Goal: Transaction & Acquisition: Book appointment/travel/reservation

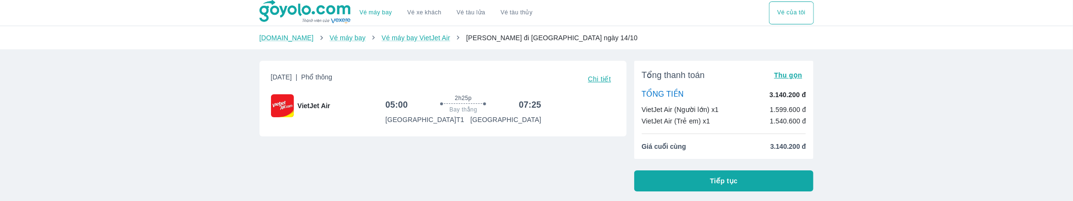
click at [197, 150] on div "Vé máy bay Vé xe khách Vé tàu lửa Vé tàu thủy Vé của tôi Goyolo.com Vé máy bay …" at bounding box center [536, 183] width 1073 height 367
click at [330, 37] on link "Vé máy bay" at bounding box center [348, 38] width 36 height 8
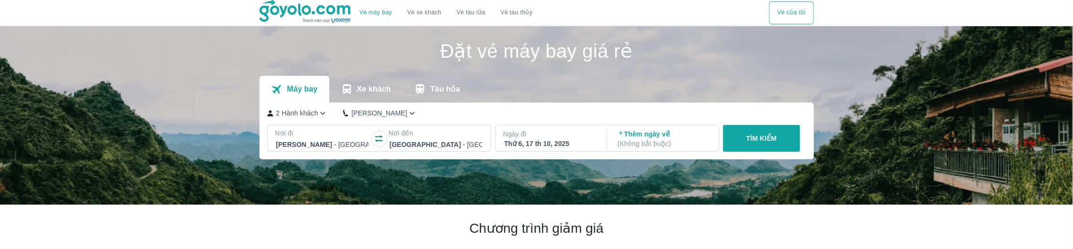
click at [310, 112] on p "2 Hành khách" at bounding box center [297, 113] width 42 height 10
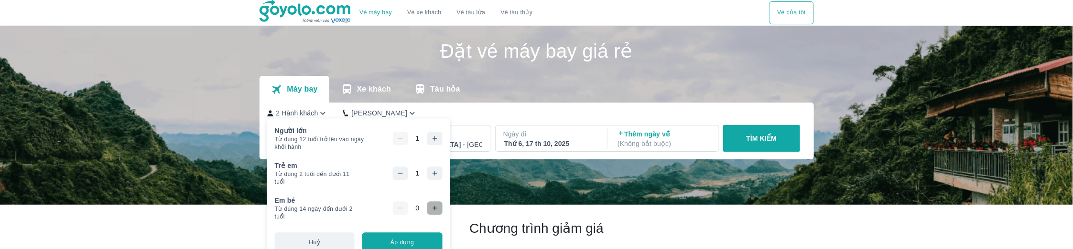
click at [441, 200] on button "button" at bounding box center [434, 208] width 15 height 13
click at [407, 200] on button "Áp dụng" at bounding box center [402, 243] width 80 height 21
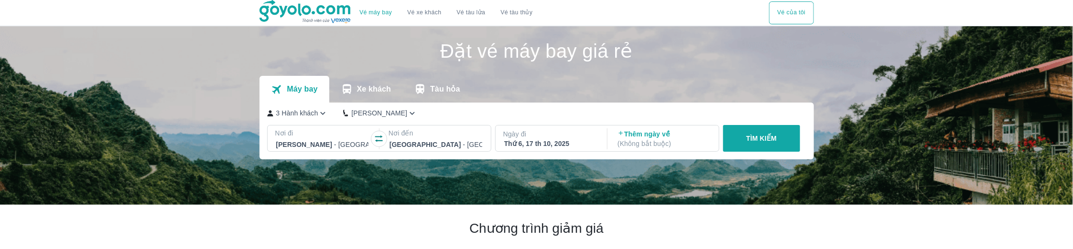
click at [766, 111] on div "3 Hành khách Phổ Thông" at bounding box center [534, 113] width 534 height 10
click at [744, 131] on button "TÌM KIẾM" at bounding box center [761, 138] width 77 height 27
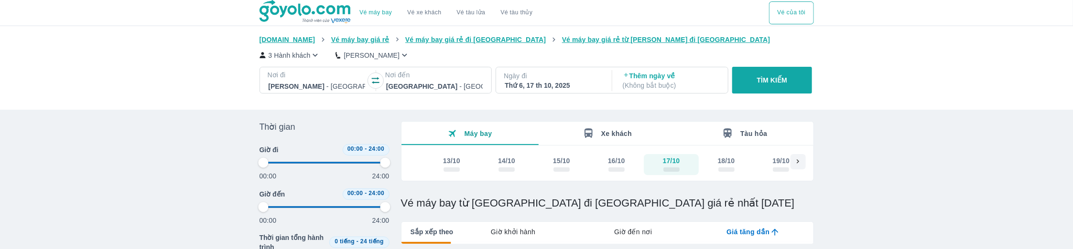
type input "97.9166666666667"
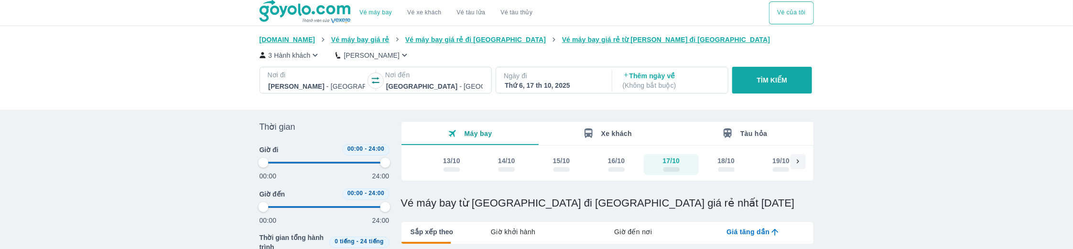
type input "97.9166666666667"
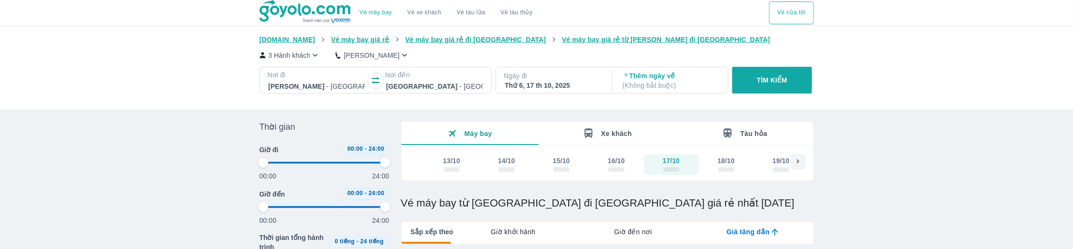
type input "97.9166666666667"
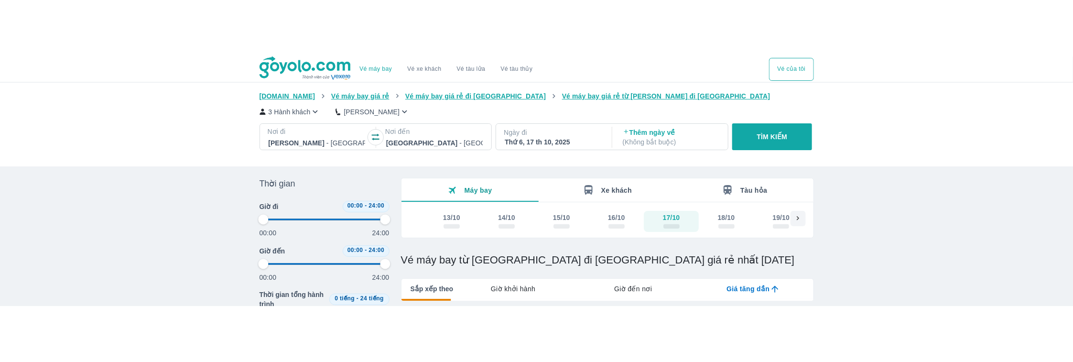
scroll to position [65, 0]
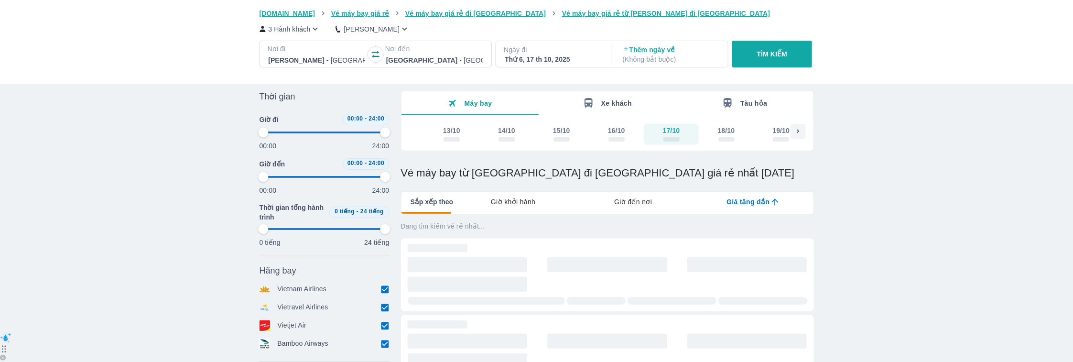
type input "97.9166666666667"
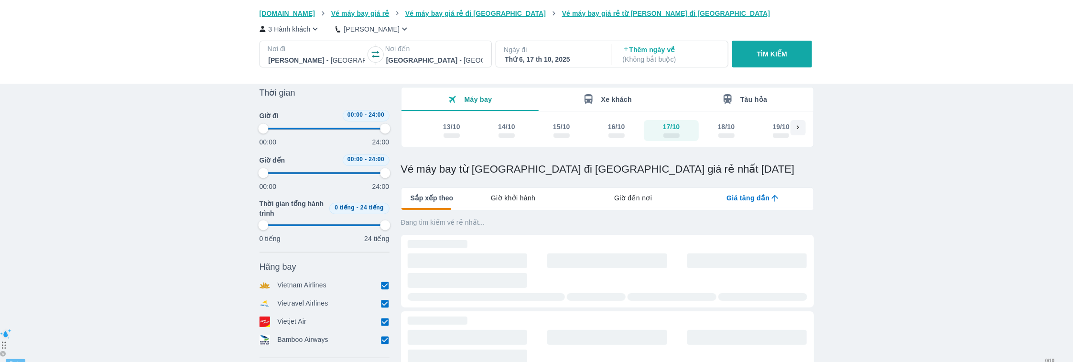
type input "97.9166666666667"
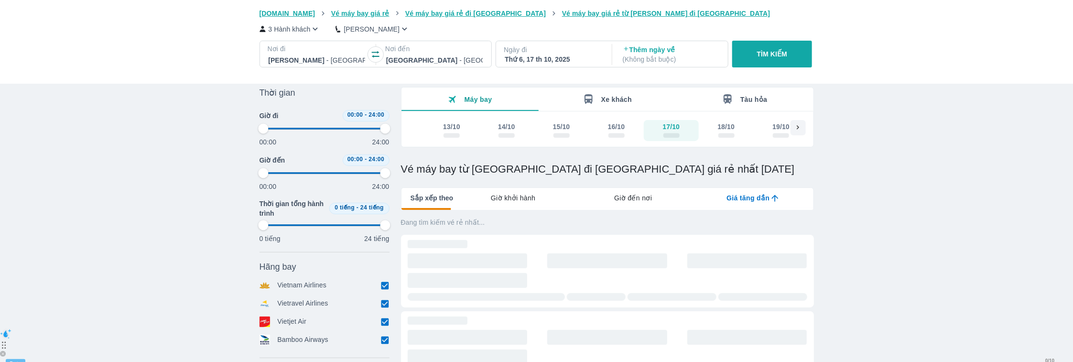
type input "97.9166666666667"
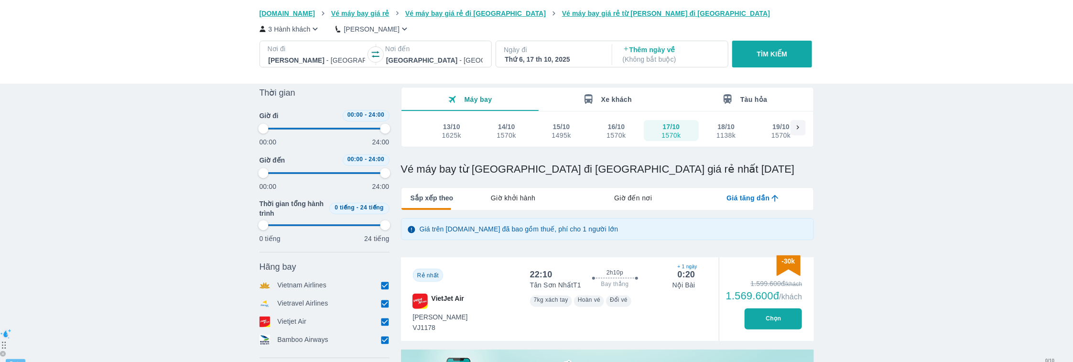
scroll to position [57, 0]
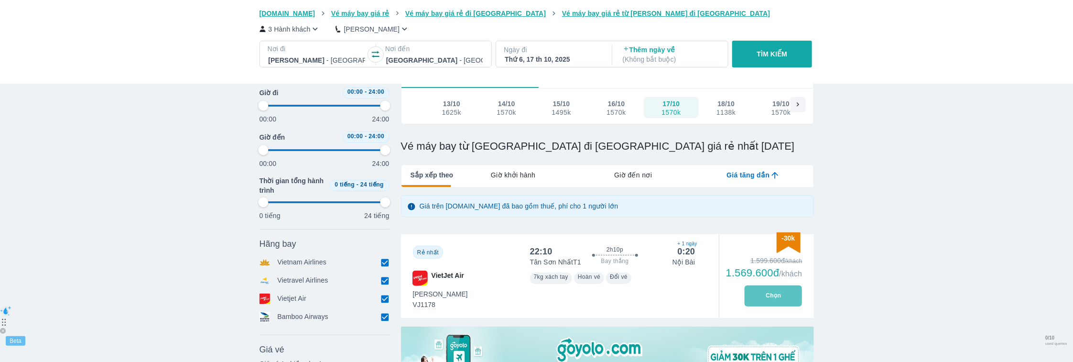
click at [760, 200] on button "Chọn" at bounding box center [773, 295] width 57 height 21
type input "97.9166666666667"
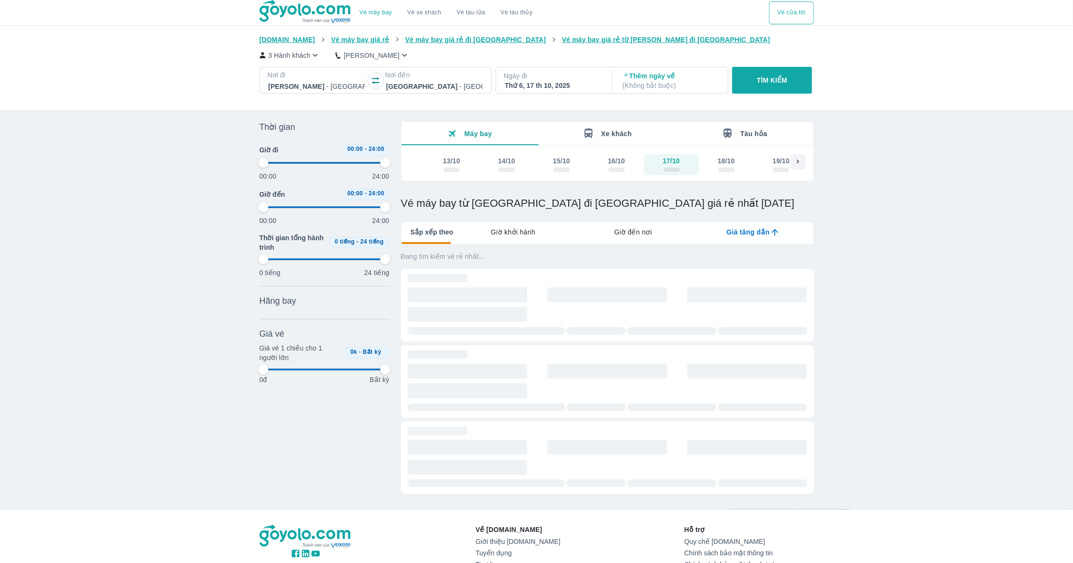
type input "97.9166666666667"
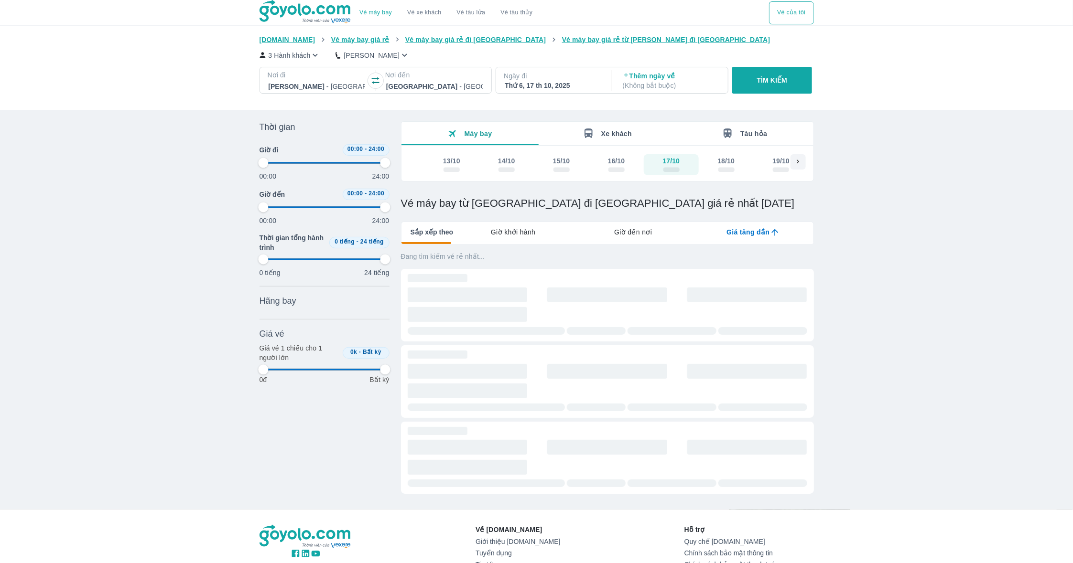
type input "97.9166666666667"
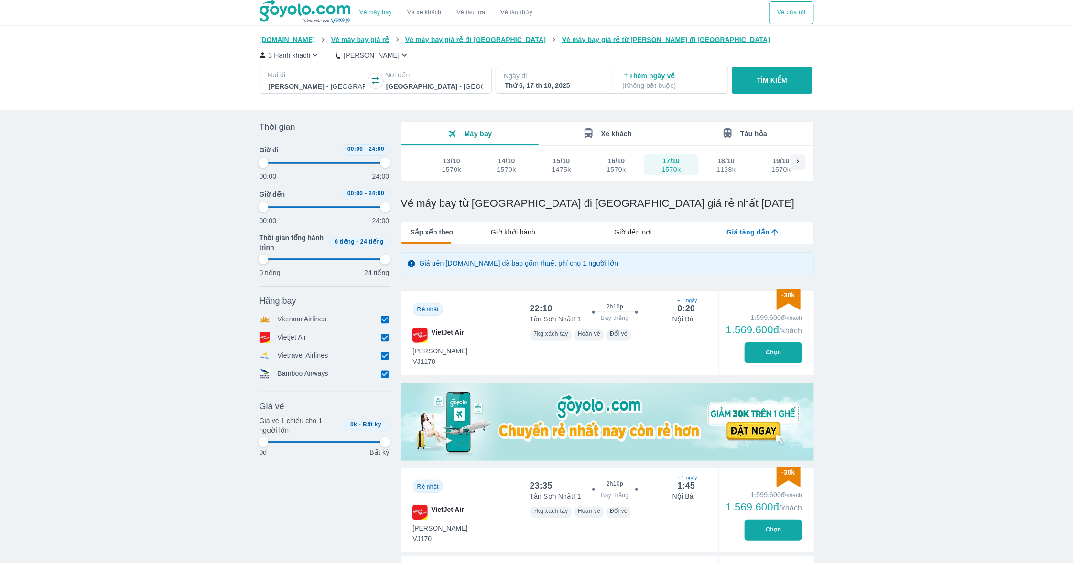
scroll to position [92, 0]
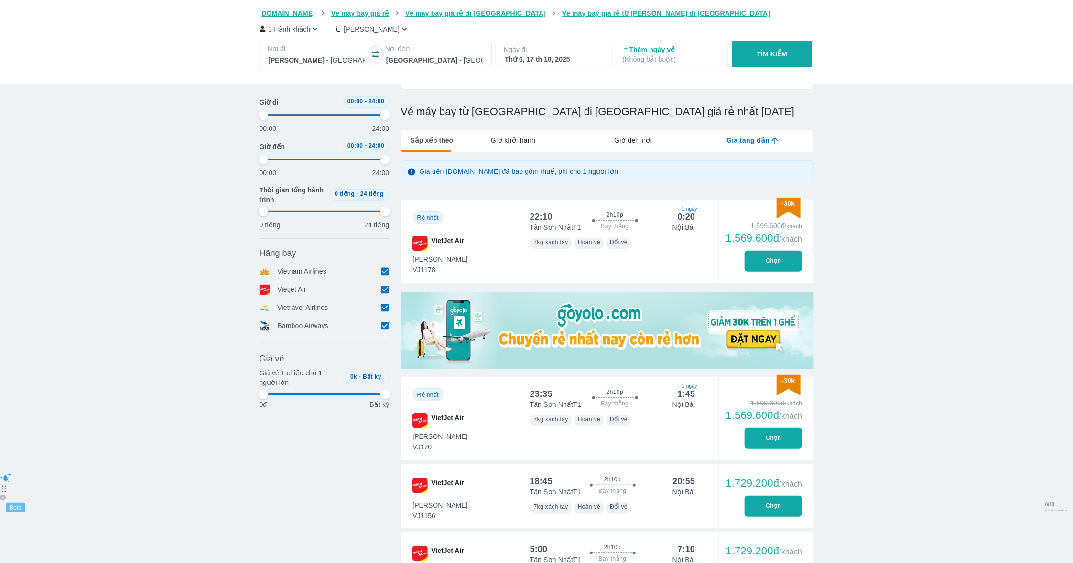
type input "97.9166666666667"
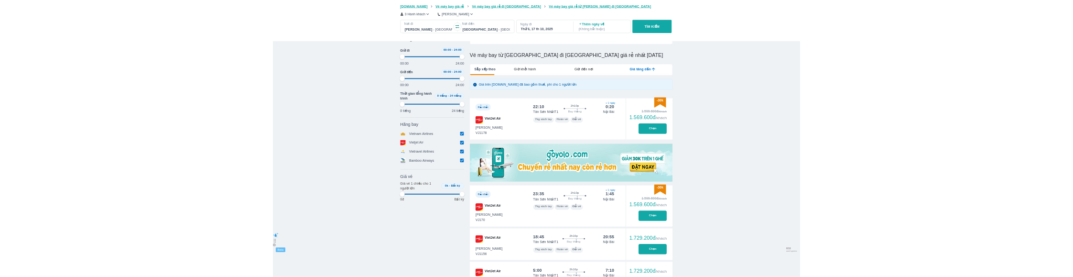
scroll to position [94, 0]
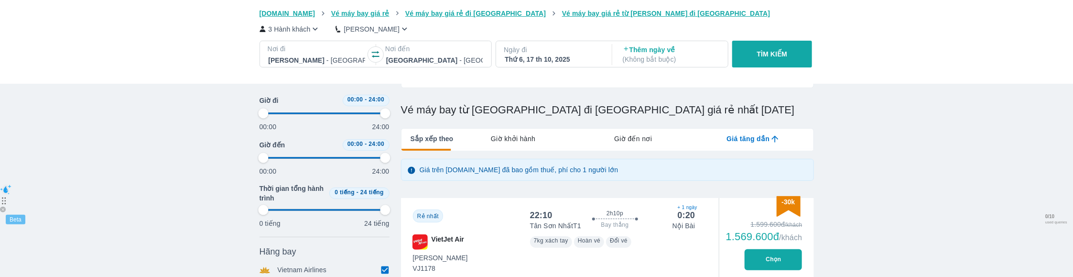
type input "97.9166666666667"
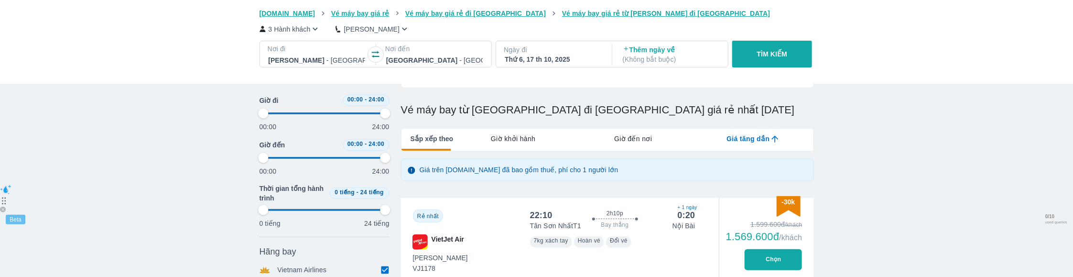
type input "97.9166666666667"
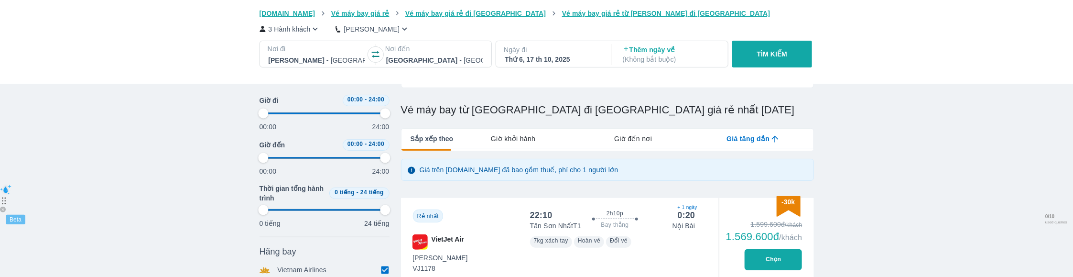
type input "97.9166666666667"
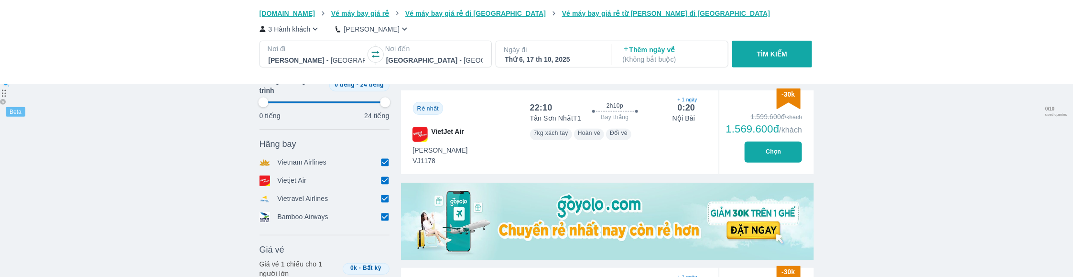
scroll to position [202, 0]
type input "97.9166666666667"
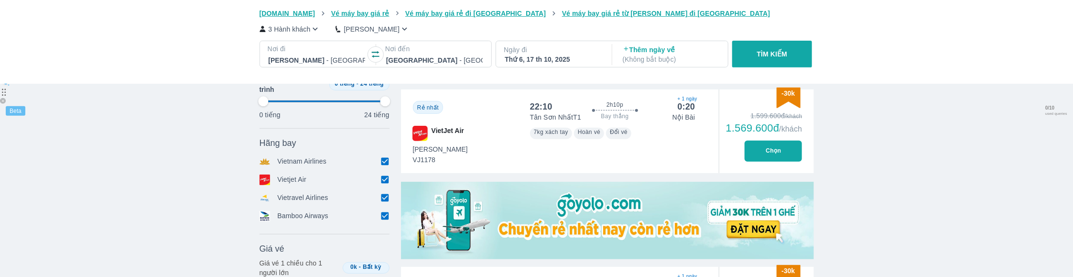
type input "97.9166666666667"
click at [384, 178] on input "checkbox" at bounding box center [385, 179] width 9 height 9
checkbox input "false"
click at [384, 165] on input "checkbox" at bounding box center [385, 165] width 9 height 9
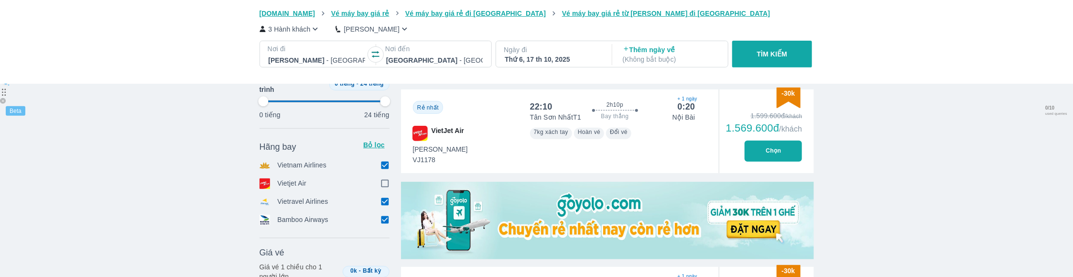
checkbox input "false"
click at [384, 219] on input "checkbox" at bounding box center [385, 220] width 9 height 9
checkbox input "false"
type input "97.9166666666667"
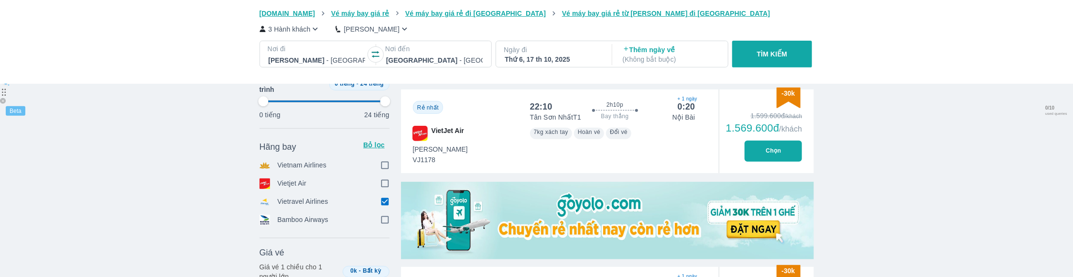
type input "97.9166666666667"
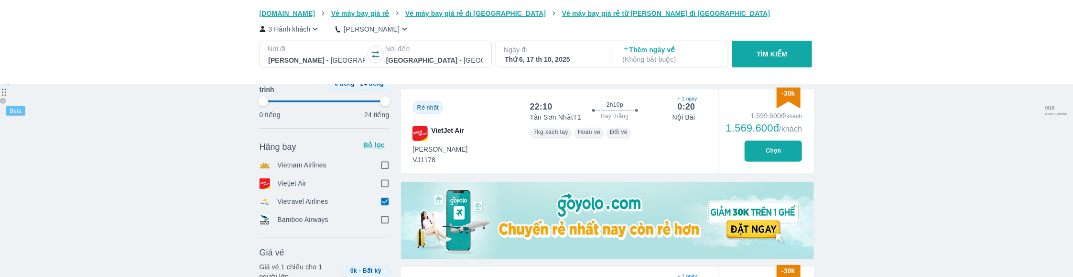
type input "97.9166666666667"
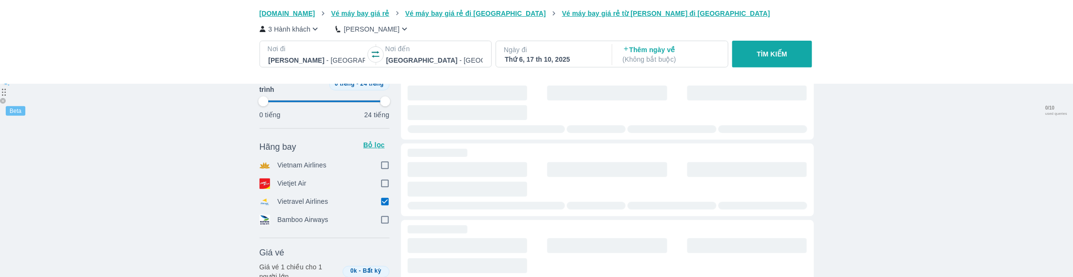
type input "97.9166666666667"
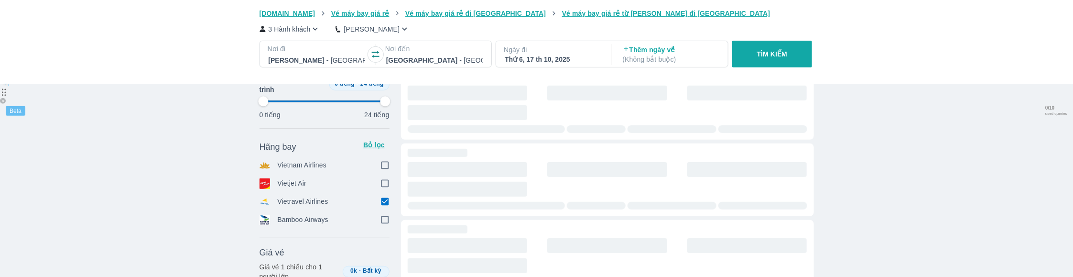
type input "97.9166666666667"
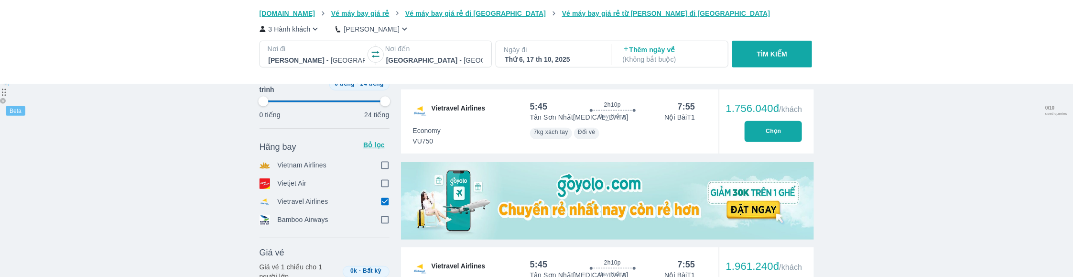
type input "97.9166666666667"
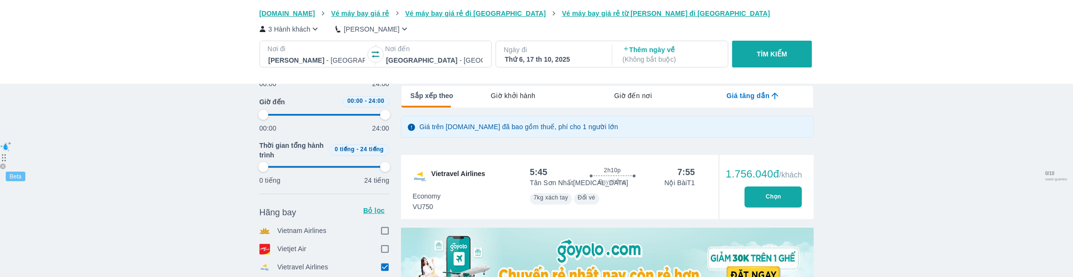
scroll to position [118, 0]
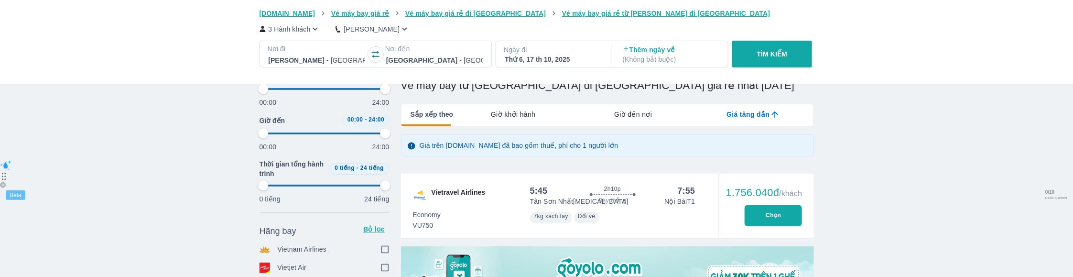
type input "97.9166666666667"
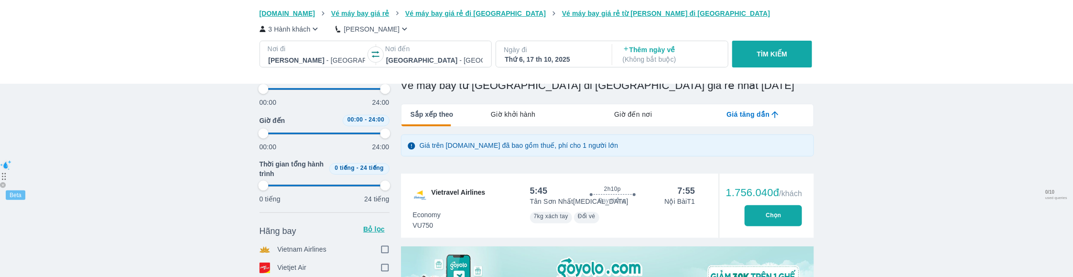
type input "97.9166666666667"
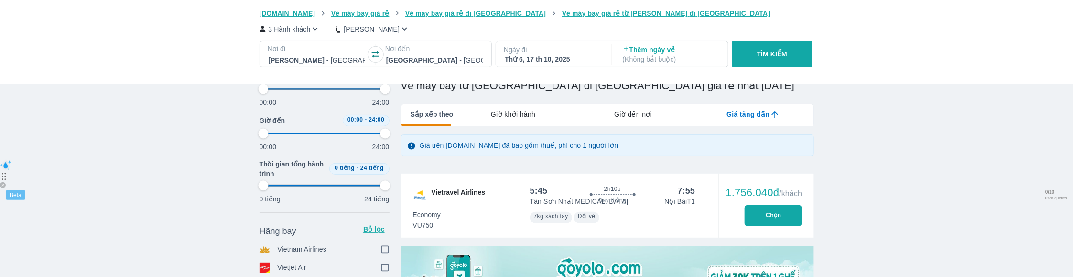
type input "97.9166666666667"
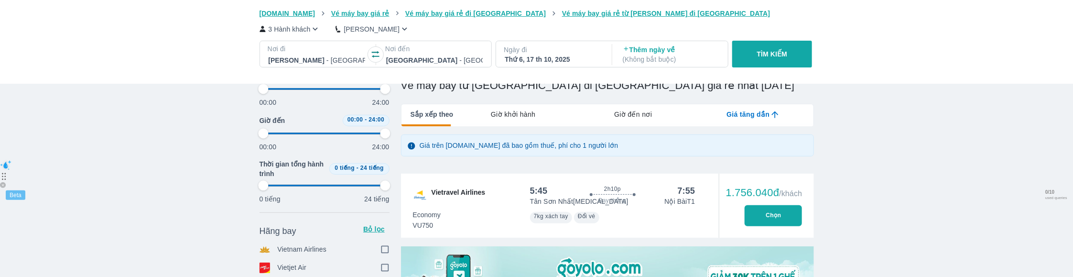
type input "97.9166666666667"
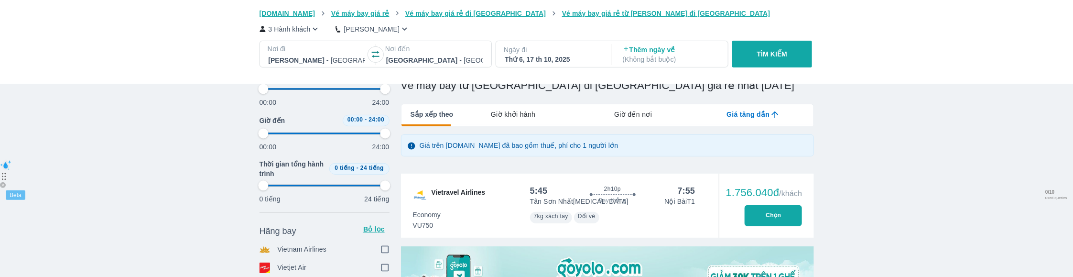
type input "97.9166666666667"
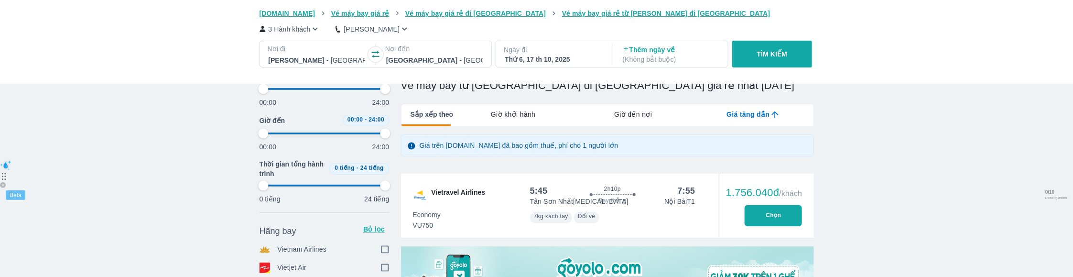
type input "97.9166666666667"
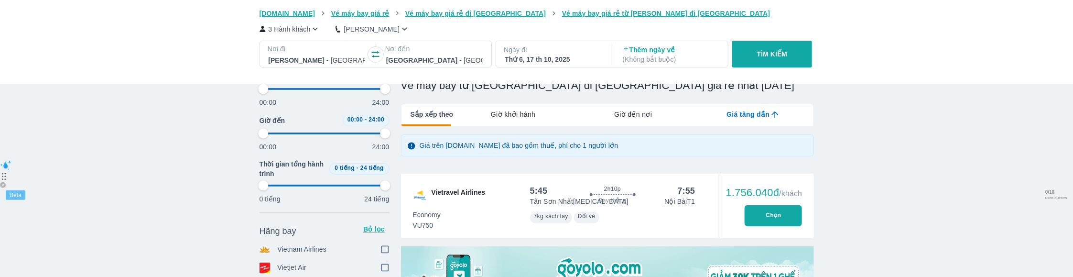
type input "97.9166666666667"
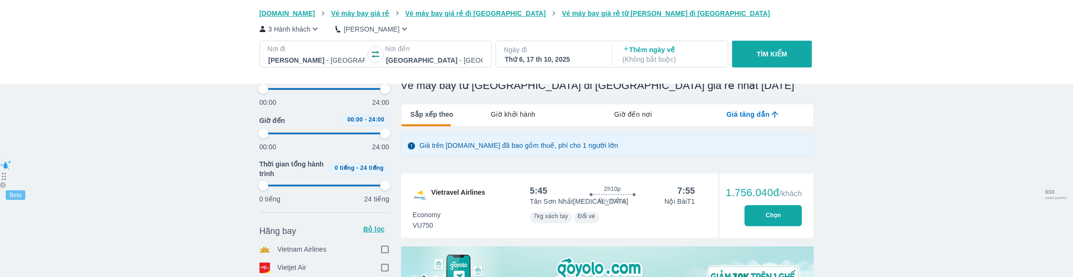
type input "97.9166666666667"
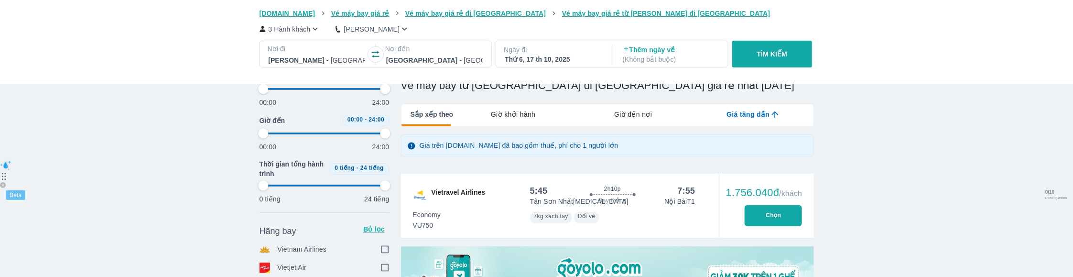
type input "97.9166666666667"
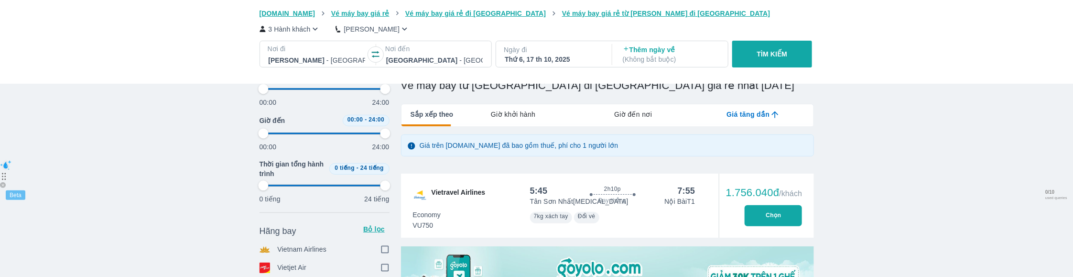
type input "97.9166666666667"
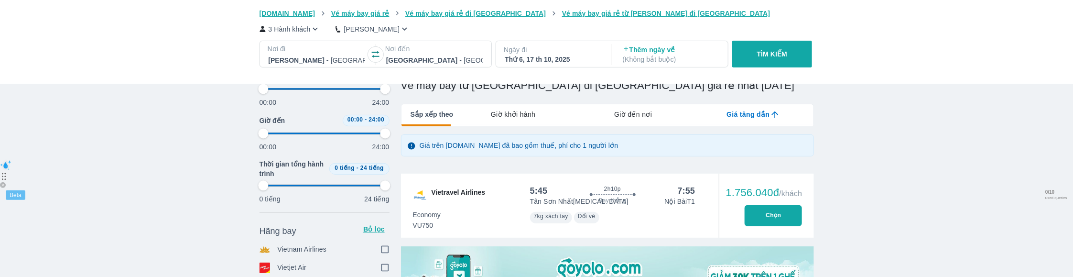
type input "97.9166666666667"
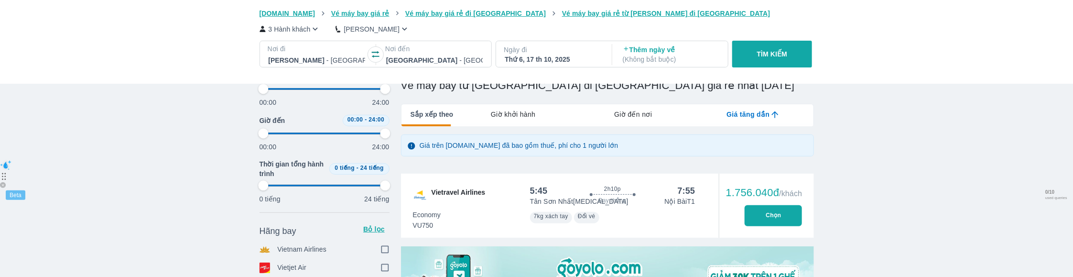
type input "97.9166666666667"
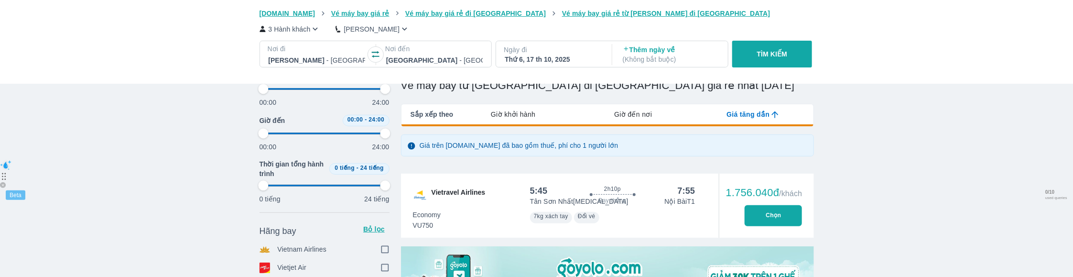
type input "97.9166666666667"
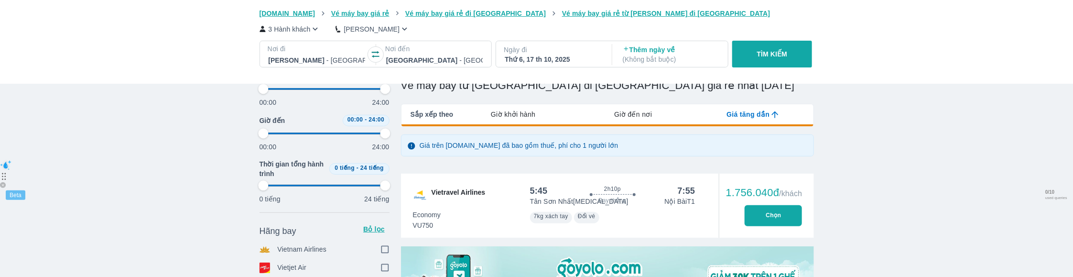
type input "97.9166666666667"
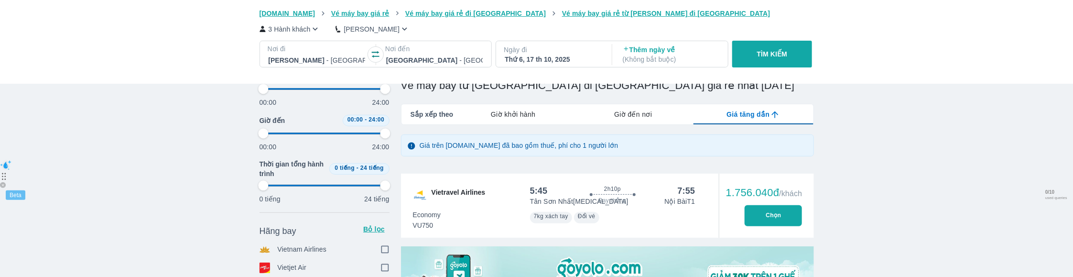
type input "97.9166666666667"
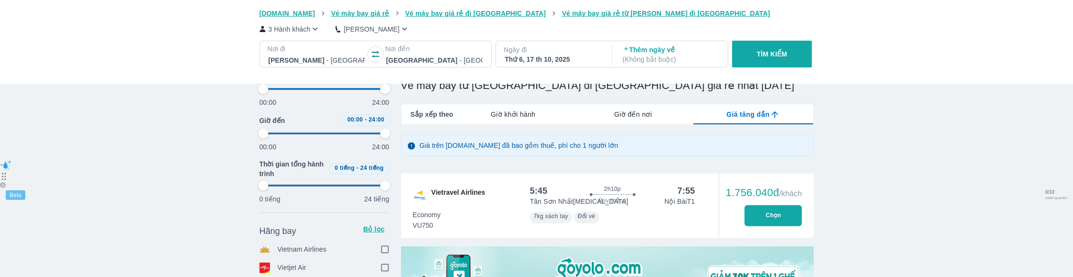
type input "97.9166666666667"
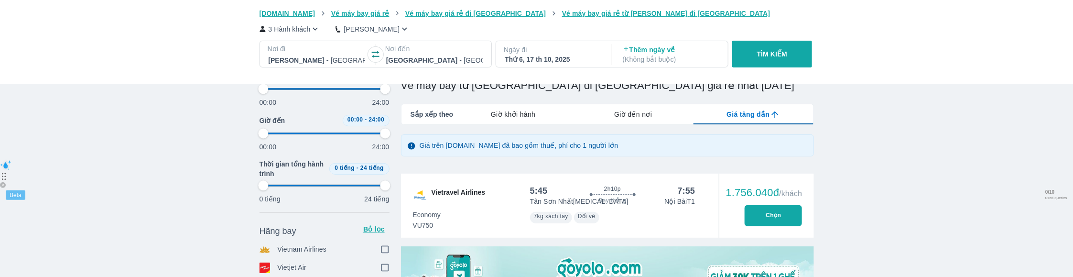
type input "97.9166666666667"
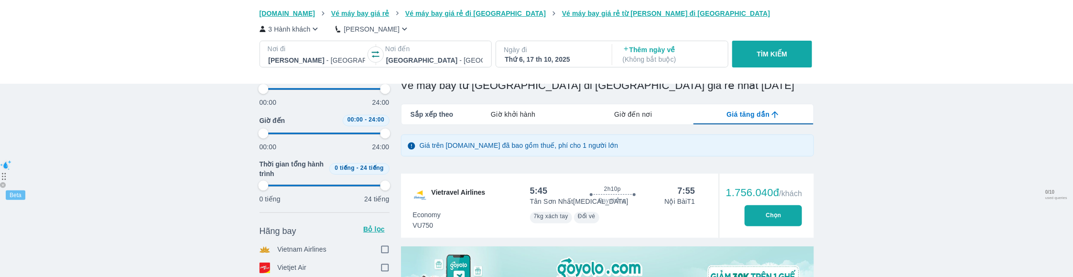
type input "97.9166666666667"
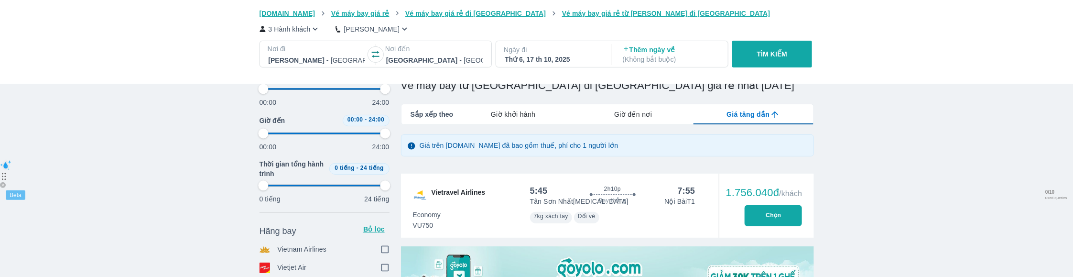
type input "97.9166666666667"
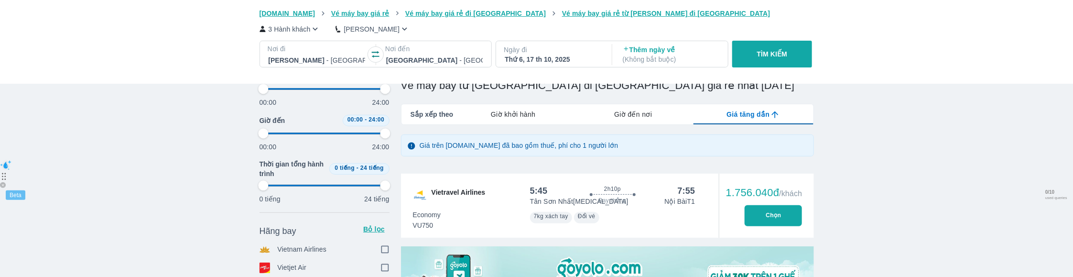
type input "97.9166666666667"
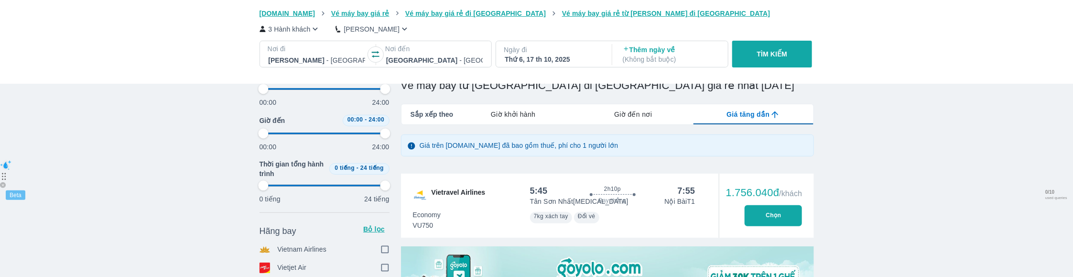
type input "97.9166666666667"
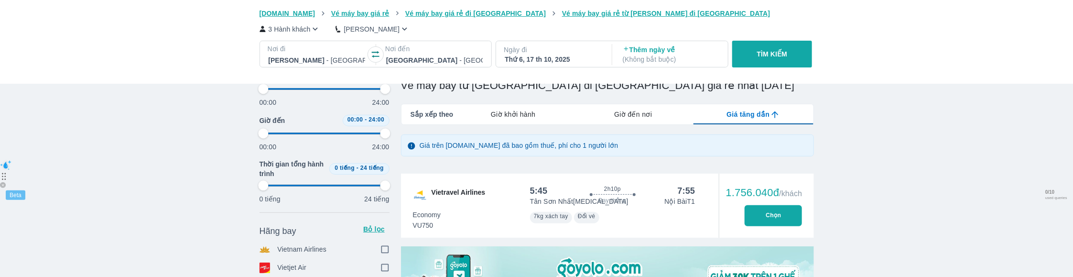
type input "97.9166666666667"
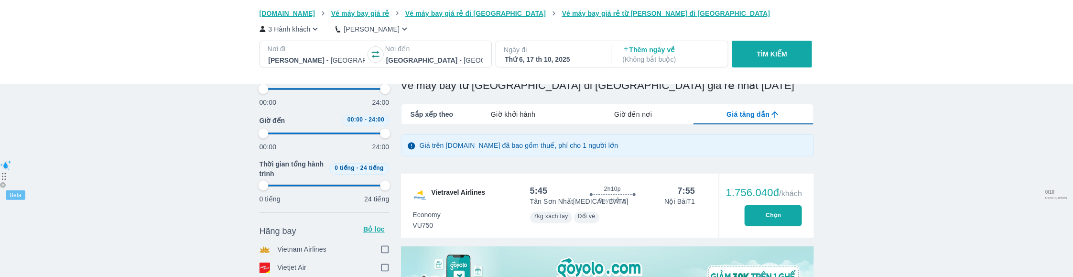
type input "97.9166666666667"
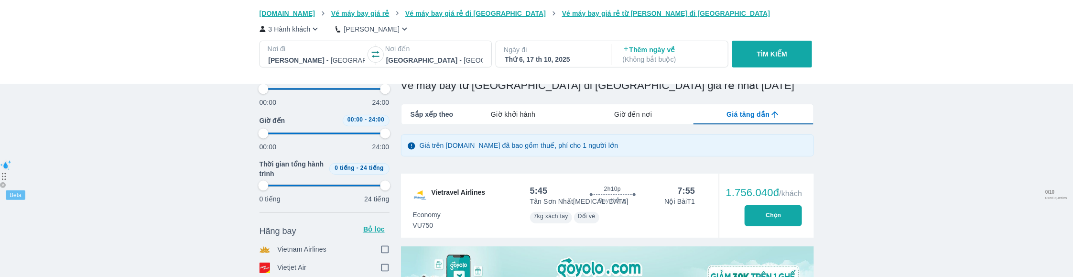
type input "97.9166666666667"
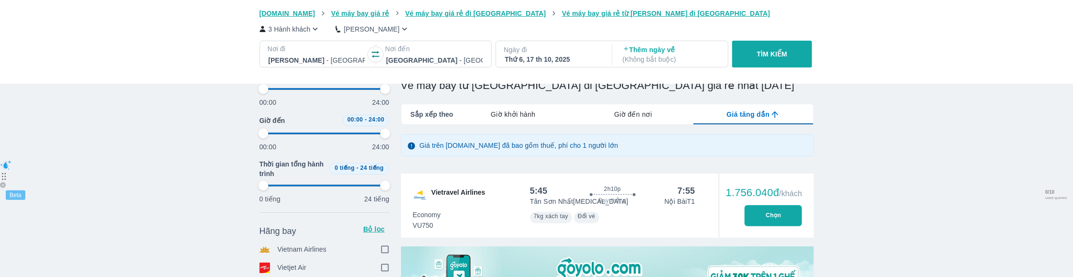
type input "97.9166666666667"
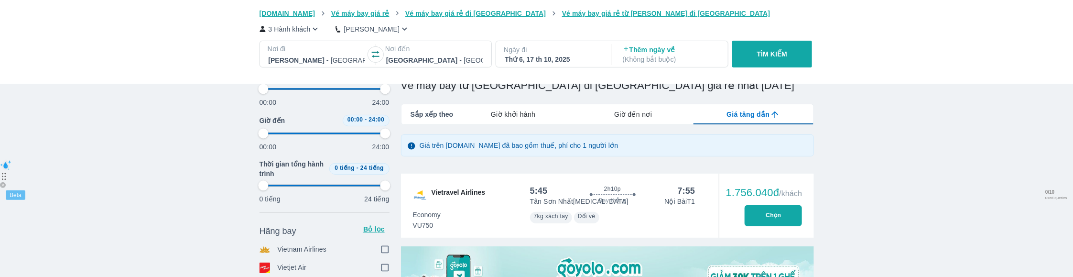
type input "97.9166666666667"
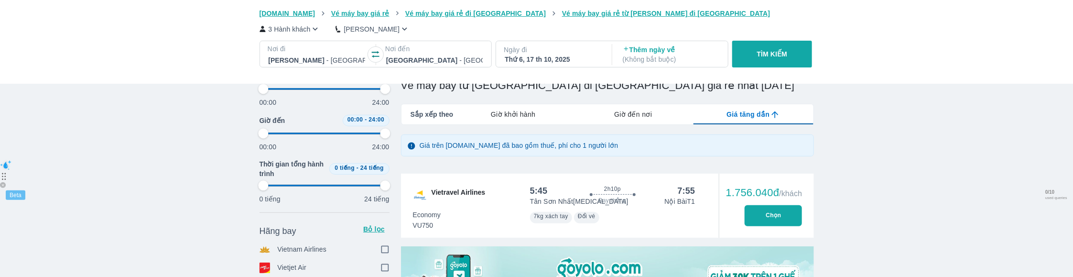
type input "97.9166666666667"
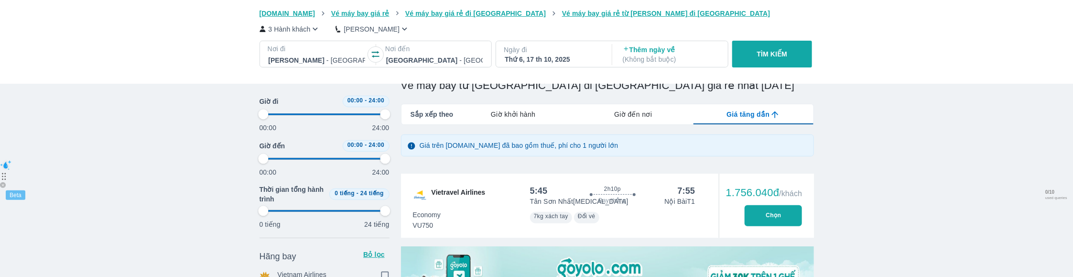
scroll to position [0, 0]
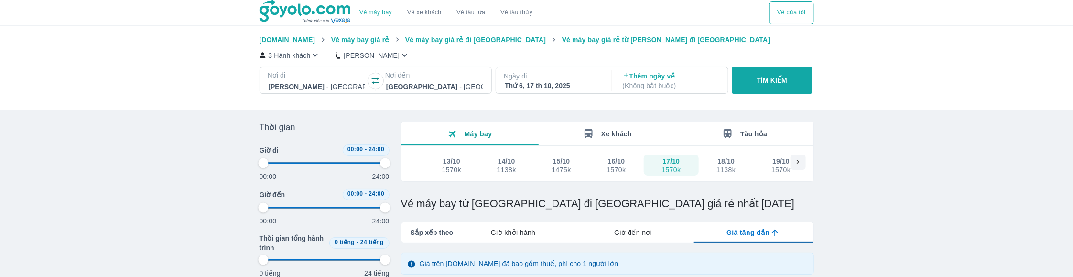
type input "97.9166666666667"
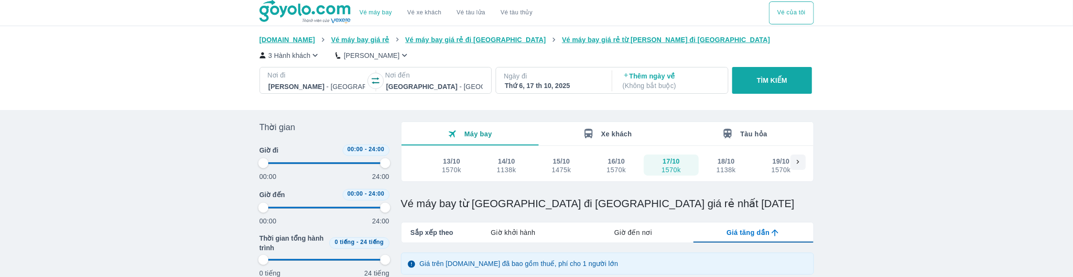
type input "97.9166666666667"
click at [603, 162] on button "16/10 1570k" at bounding box center [616, 164] width 55 height 21
type input "97.9166666666667"
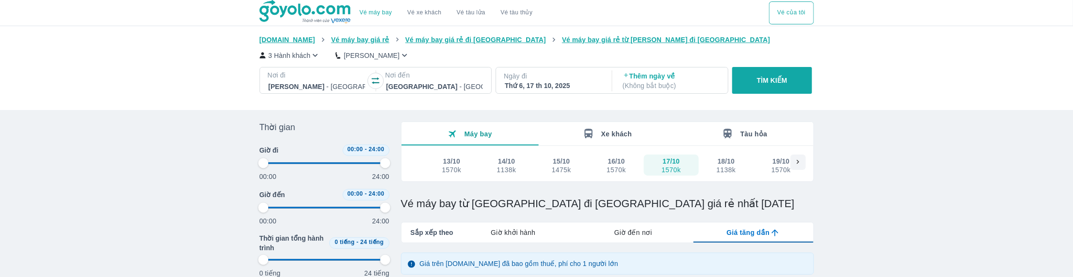
checkbox input "true"
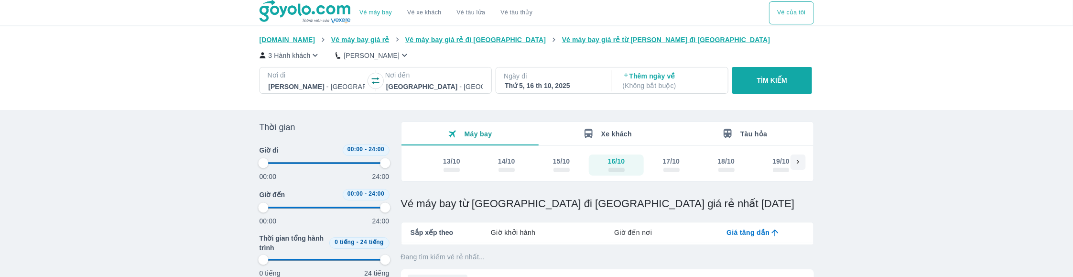
type input "97.9166666666667"
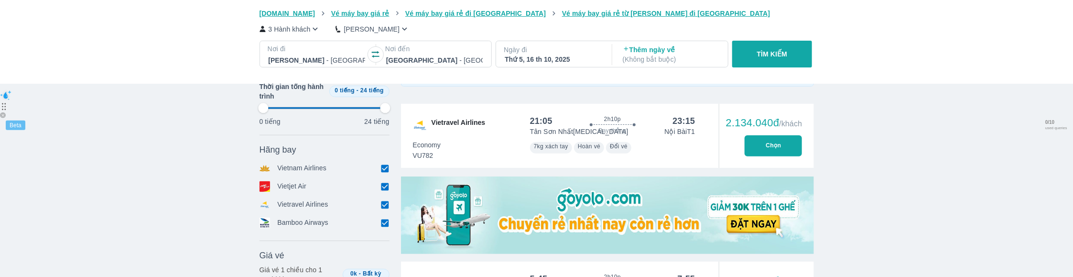
scroll to position [193, 0]
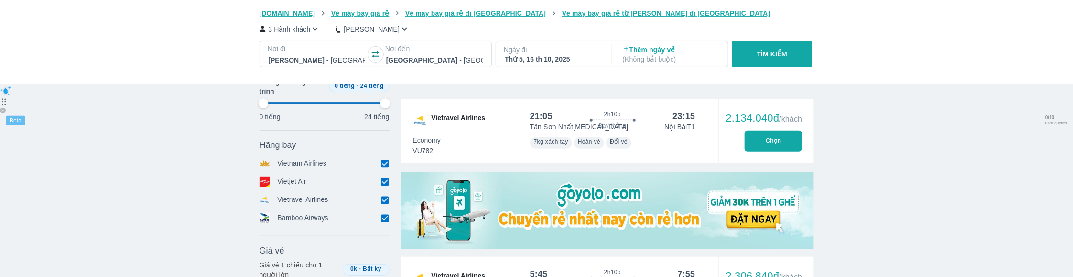
click at [386, 162] on input "checkbox" at bounding box center [385, 163] width 9 height 9
click at [385, 187] on input "checkbox" at bounding box center [385, 185] width 9 height 9
click at [385, 215] on div "Hãng bay Bỏ lọc Vietnam Airlines Vietjet Air Vietravel Airlines Bamboo Airways" at bounding box center [325, 185] width 130 height 92
click at [385, 224] on input "checkbox" at bounding box center [385, 221] width 9 height 9
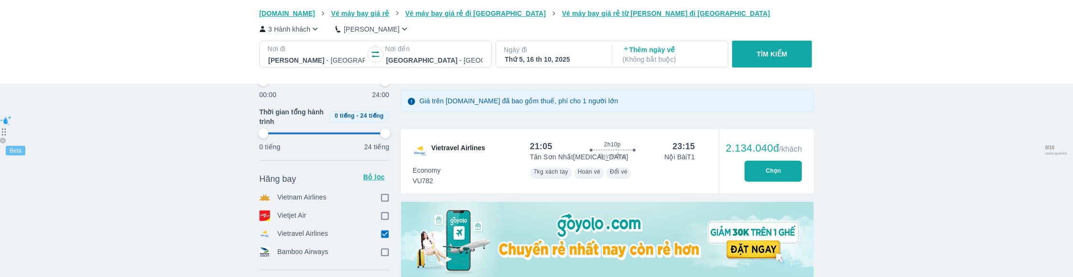
scroll to position [0, 0]
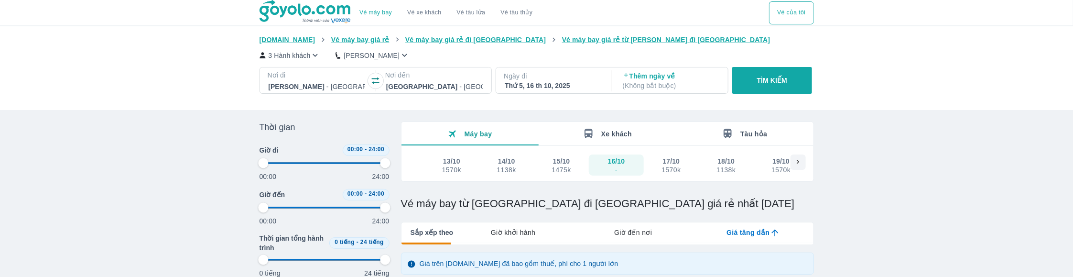
click at [617, 161] on div "16/10" at bounding box center [616, 161] width 17 height 10
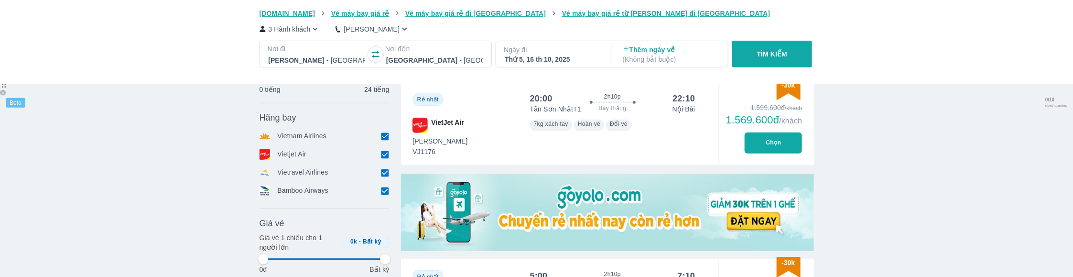
click at [384, 139] on input "checkbox" at bounding box center [385, 136] width 9 height 9
click at [384, 151] on input "checkbox" at bounding box center [385, 154] width 9 height 9
click at [382, 186] on icon at bounding box center [385, 191] width 10 height 10
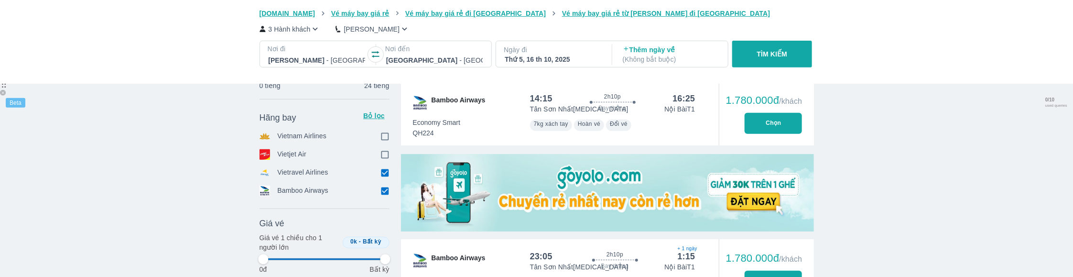
click at [384, 191] on input "checkbox" at bounding box center [385, 190] width 9 height 9
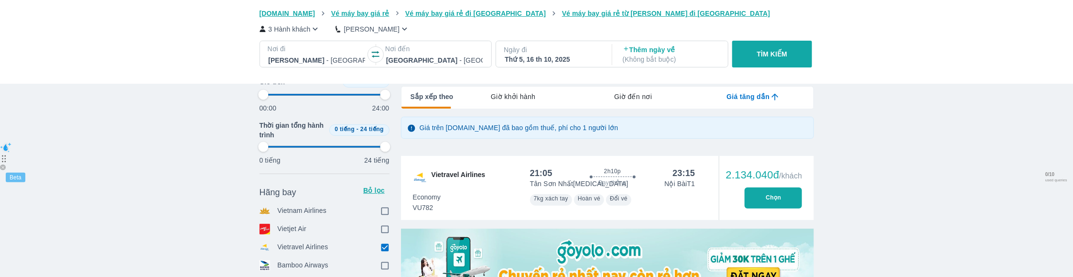
scroll to position [184, 0]
